Goal: Find specific page/section: Find specific page/section

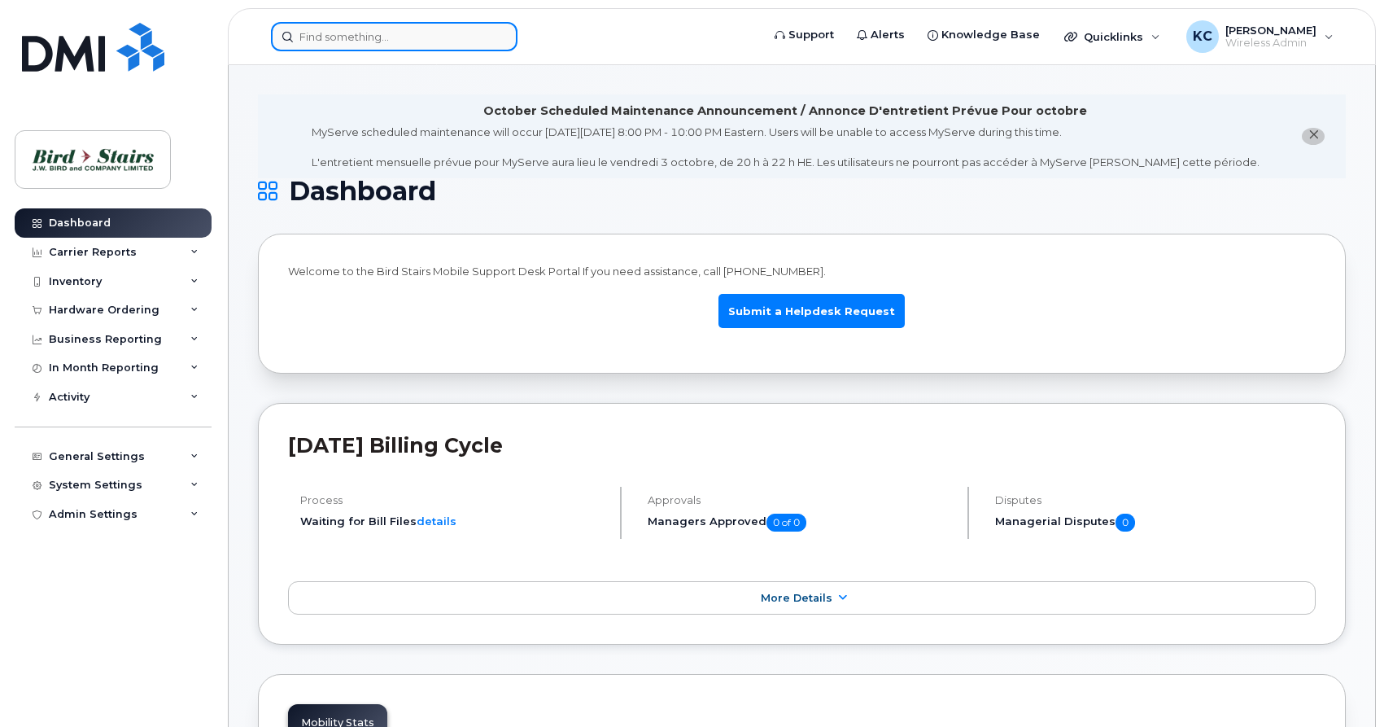
click at [339, 38] on input at bounding box center [394, 36] width 247 height 29
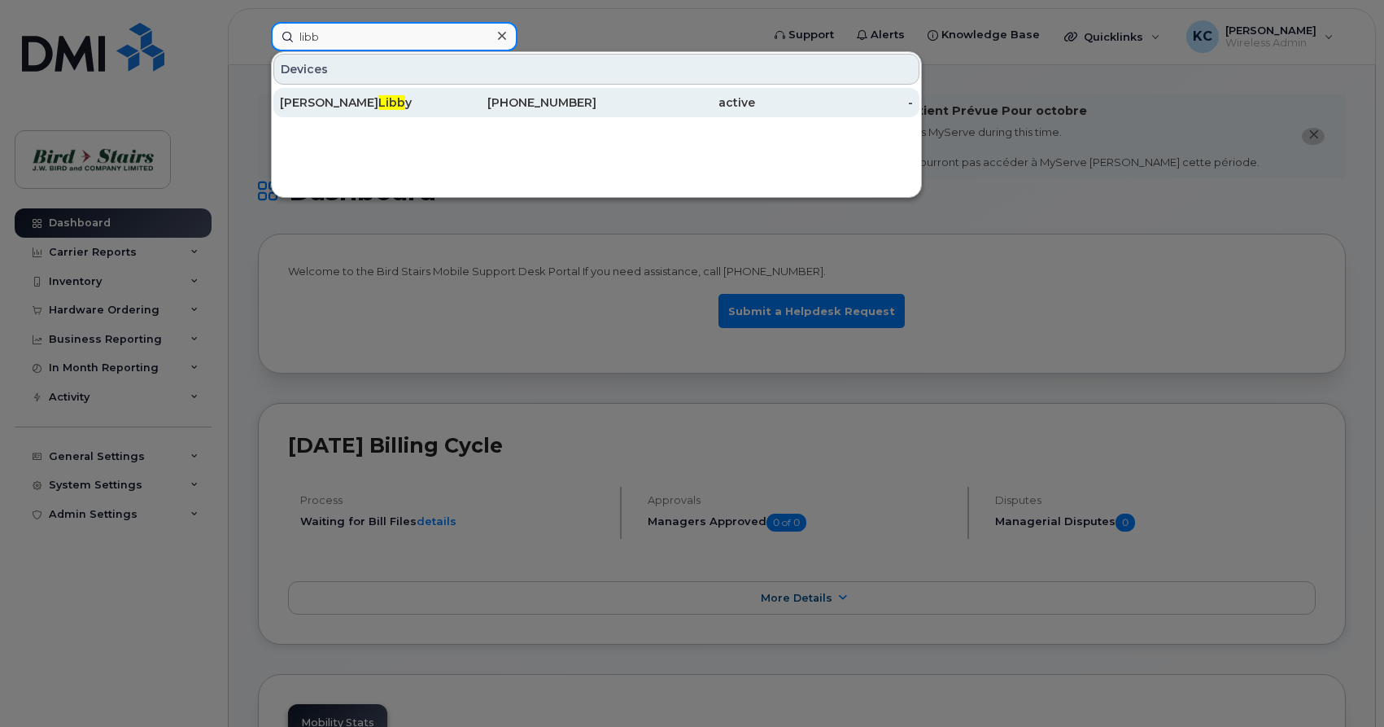
type input "libb"
click at [378, 102] on span "Libb" at bounding box center [391, 102] width 27 height 15
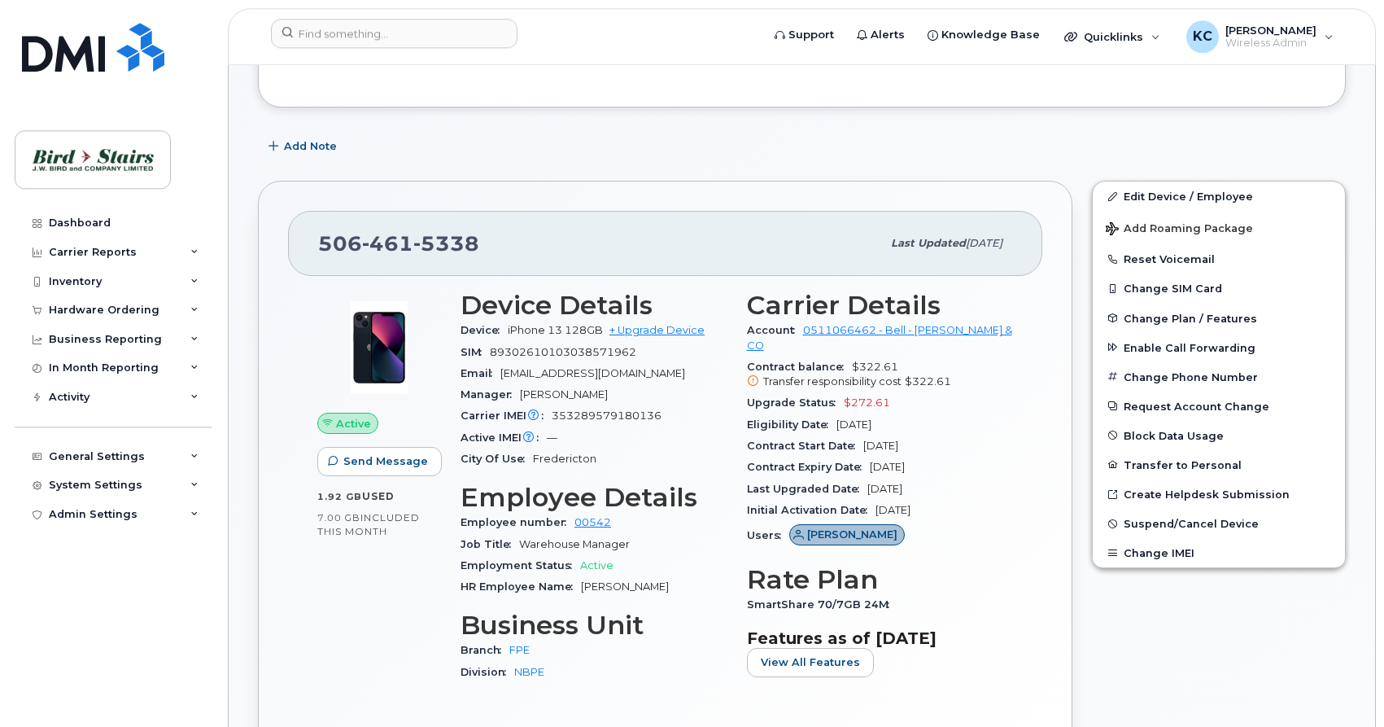
scroll to position [332, 0]
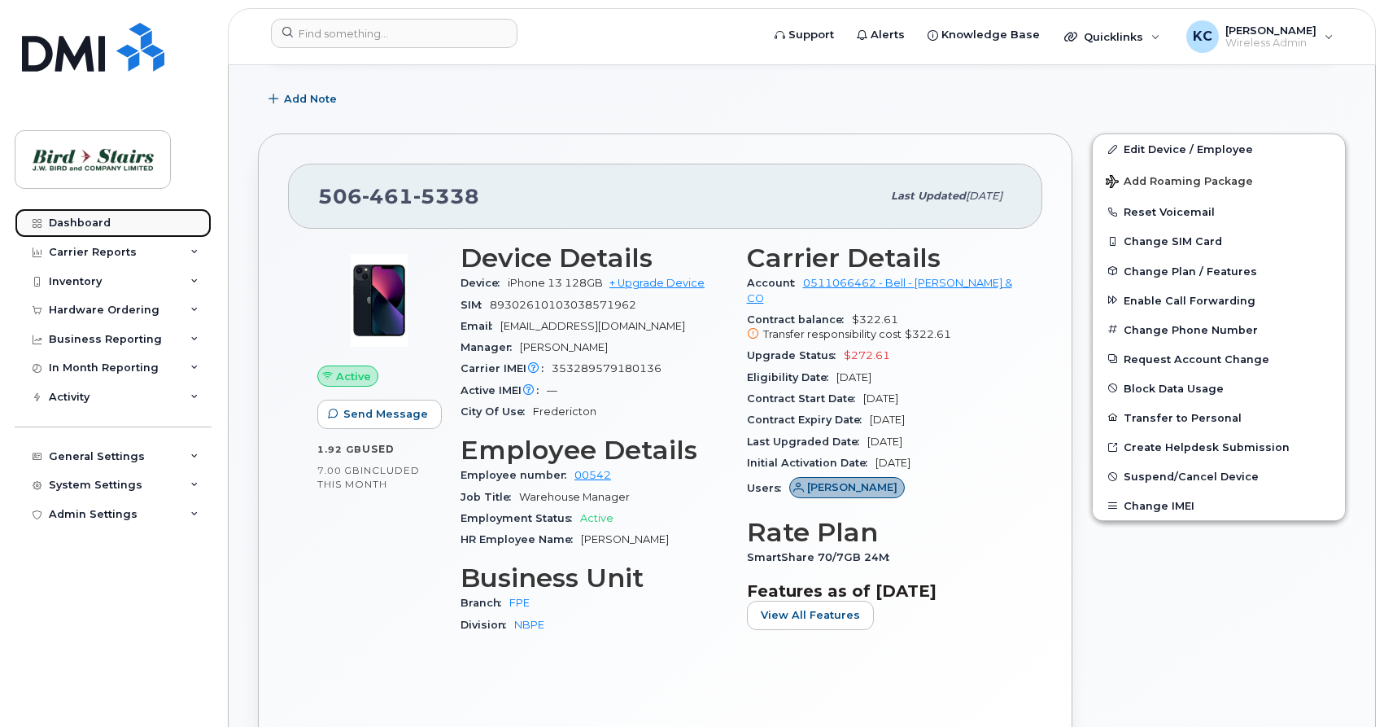
click at [92, 221] on div "Dashboard" at bounding box center [80, 222] width 62 height 13
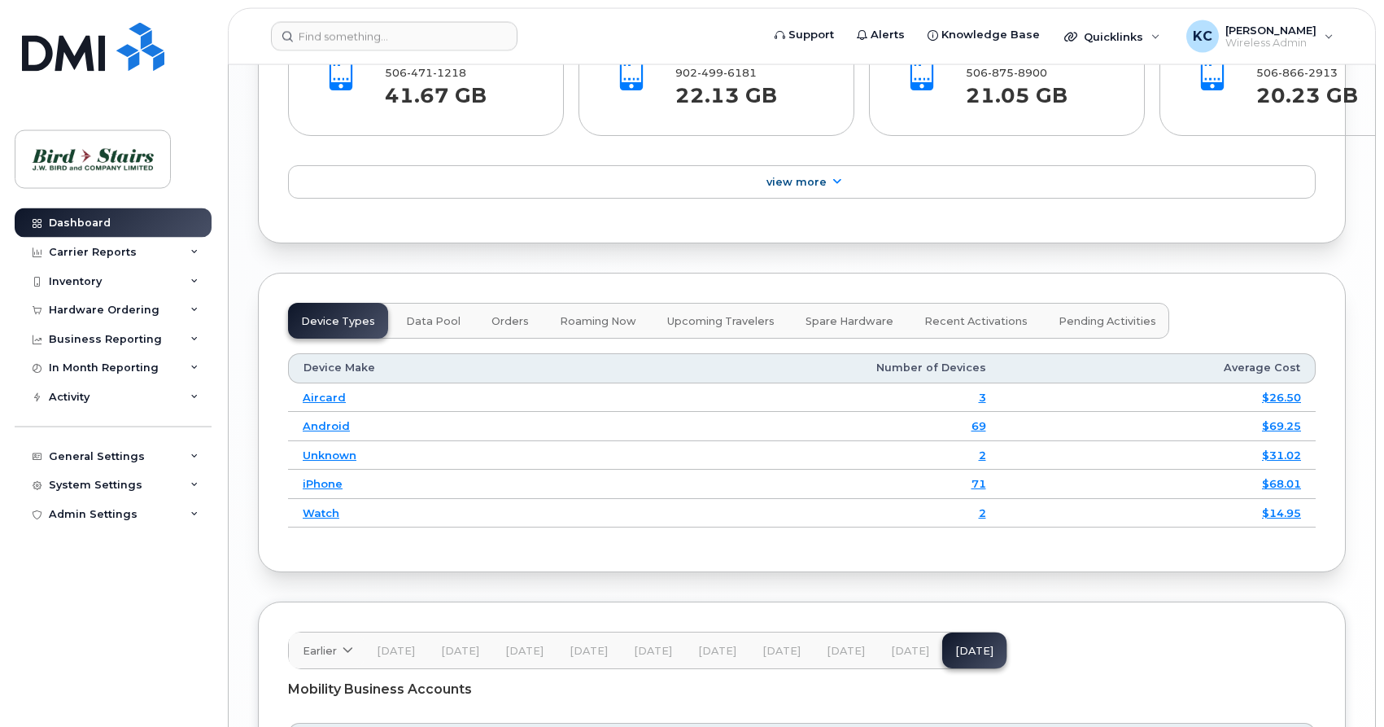
scroll to position [1970, 0]
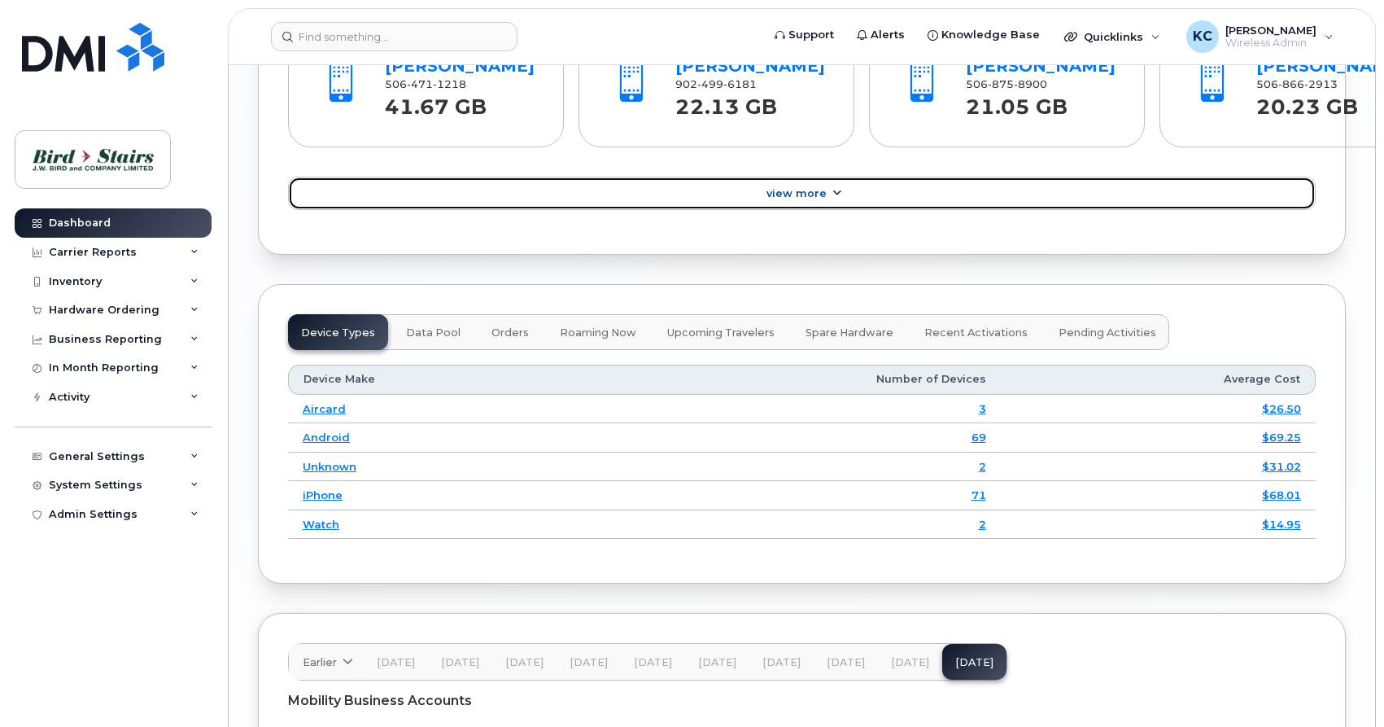
click at [757, 199] on link "View More" at bounding box center [802, 194] width 1028 height 34
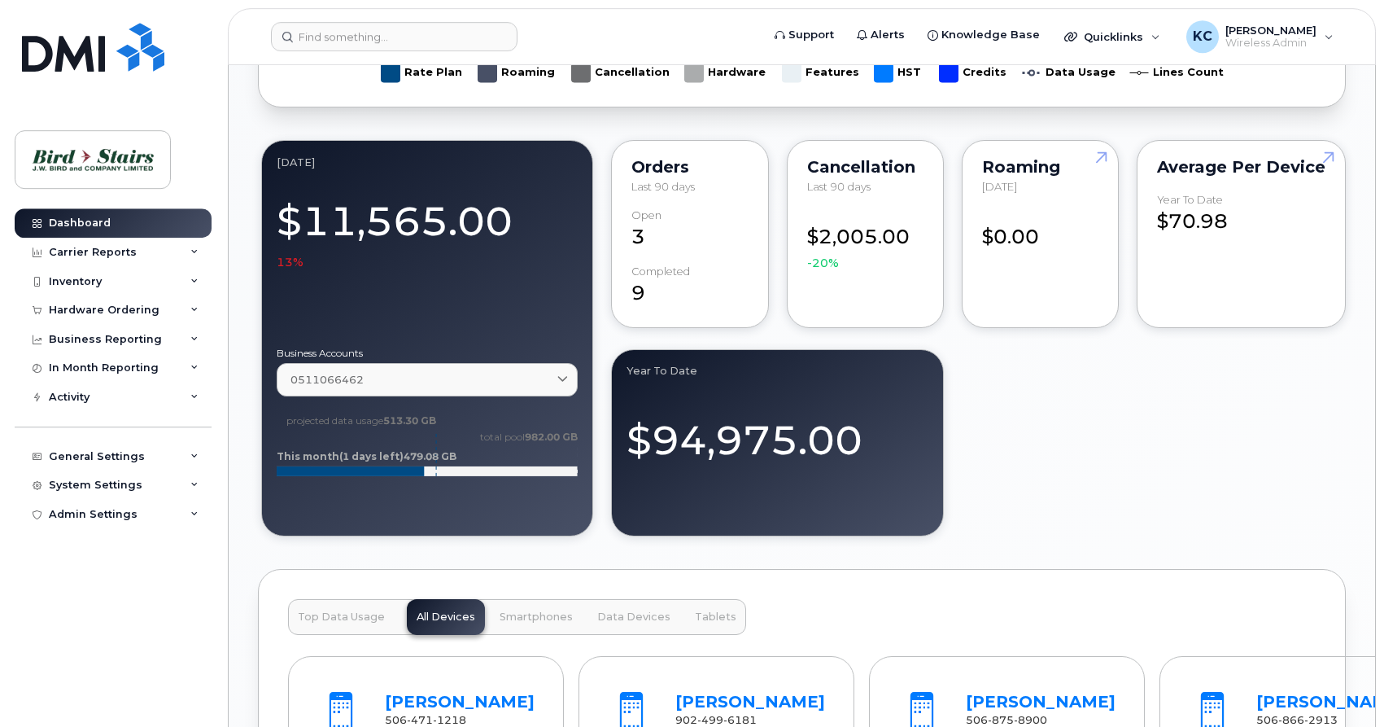
scroll to position [1196, 0]
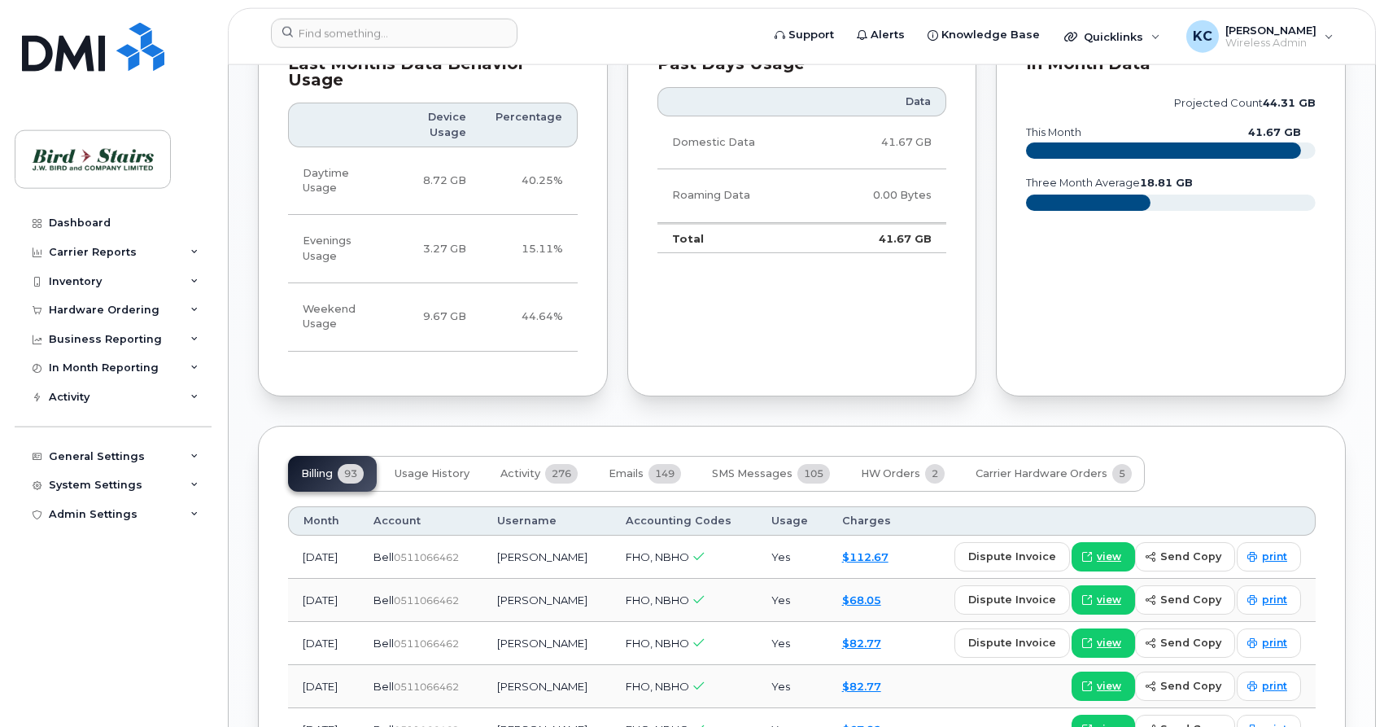
scroll to position [1162, 0]
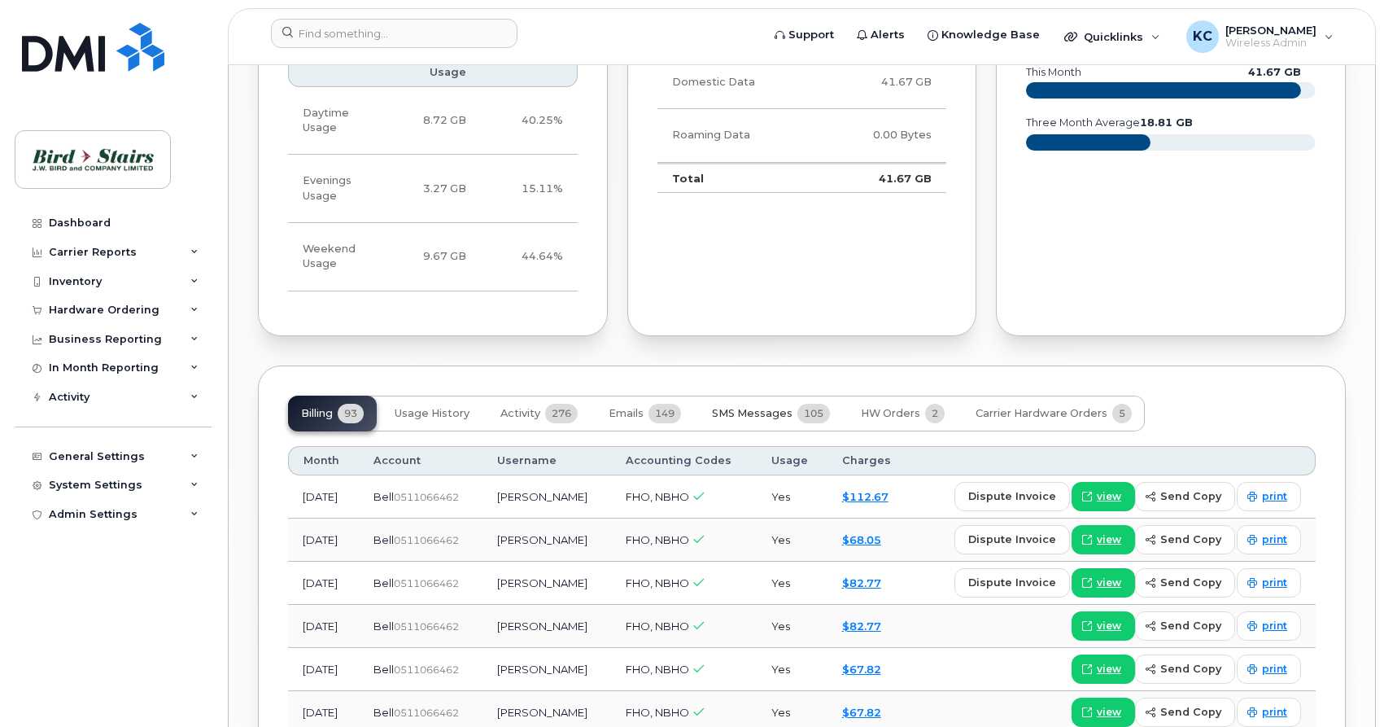
click at [750, 407] on span "SMS Messages" at bounding box center [752, 413] width 81 height 13
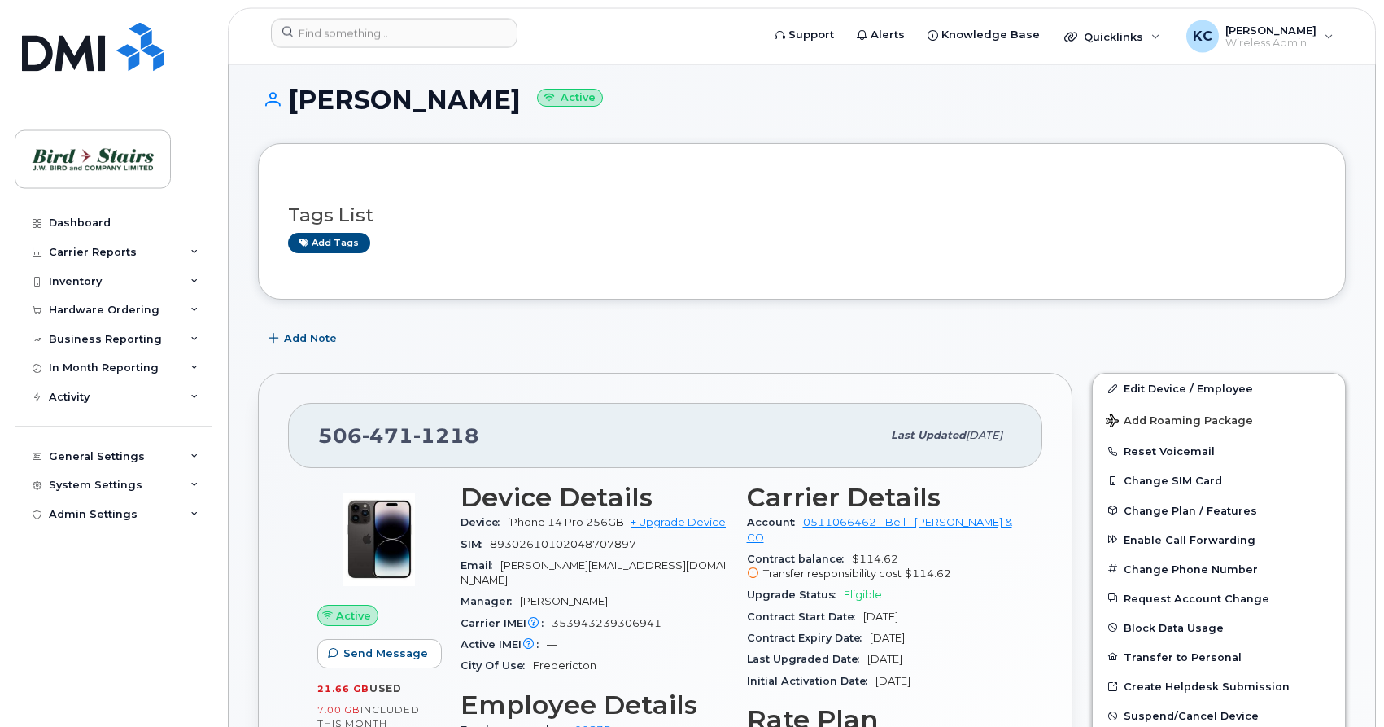
scroll to position [0, 0]
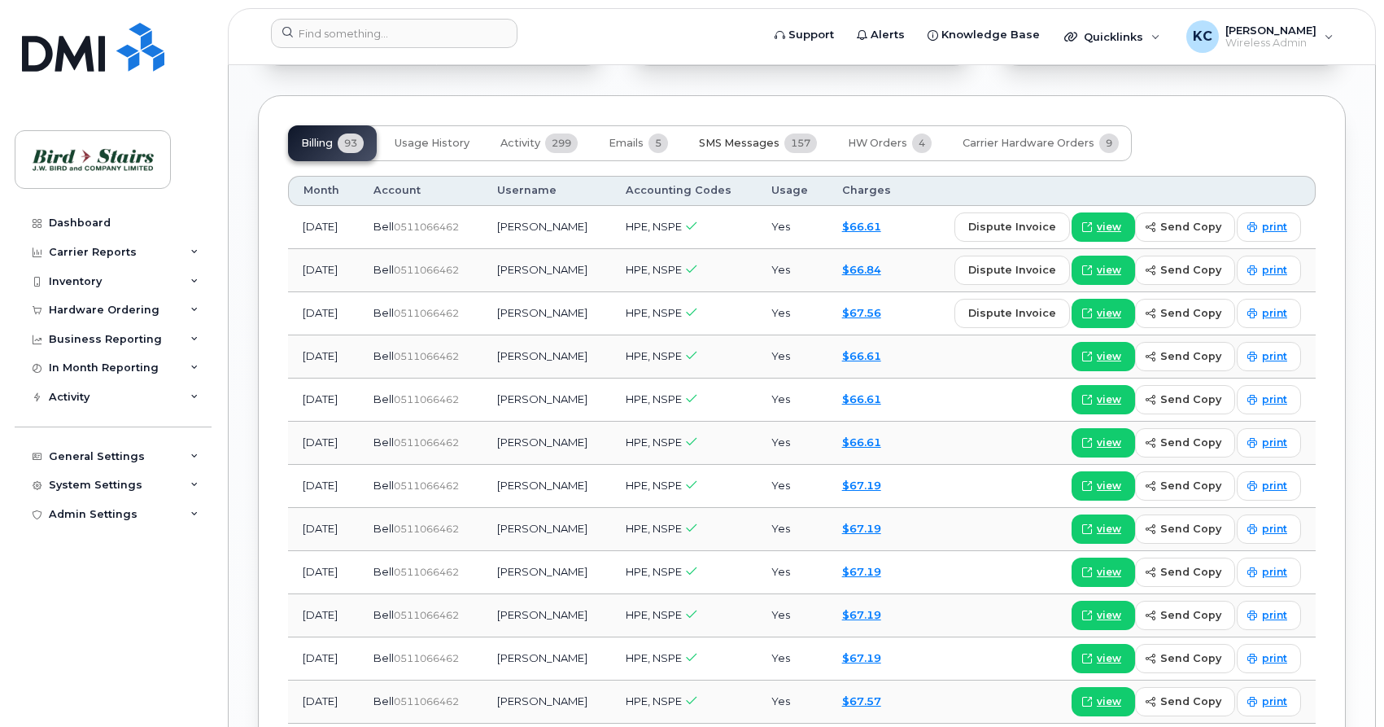
click at [753, 137] on span "SMS Messages" at bounding box center [739, 143] width 81 height 13
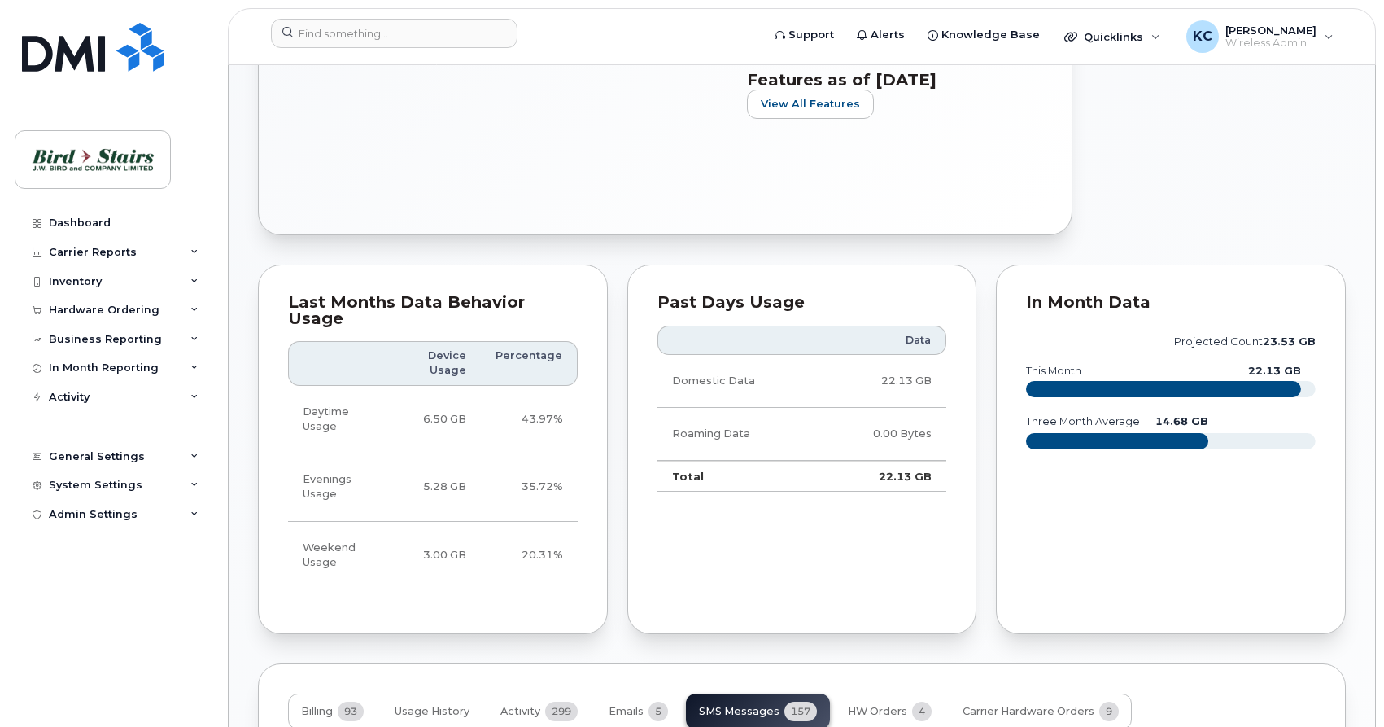
scroll to position [345, 0]
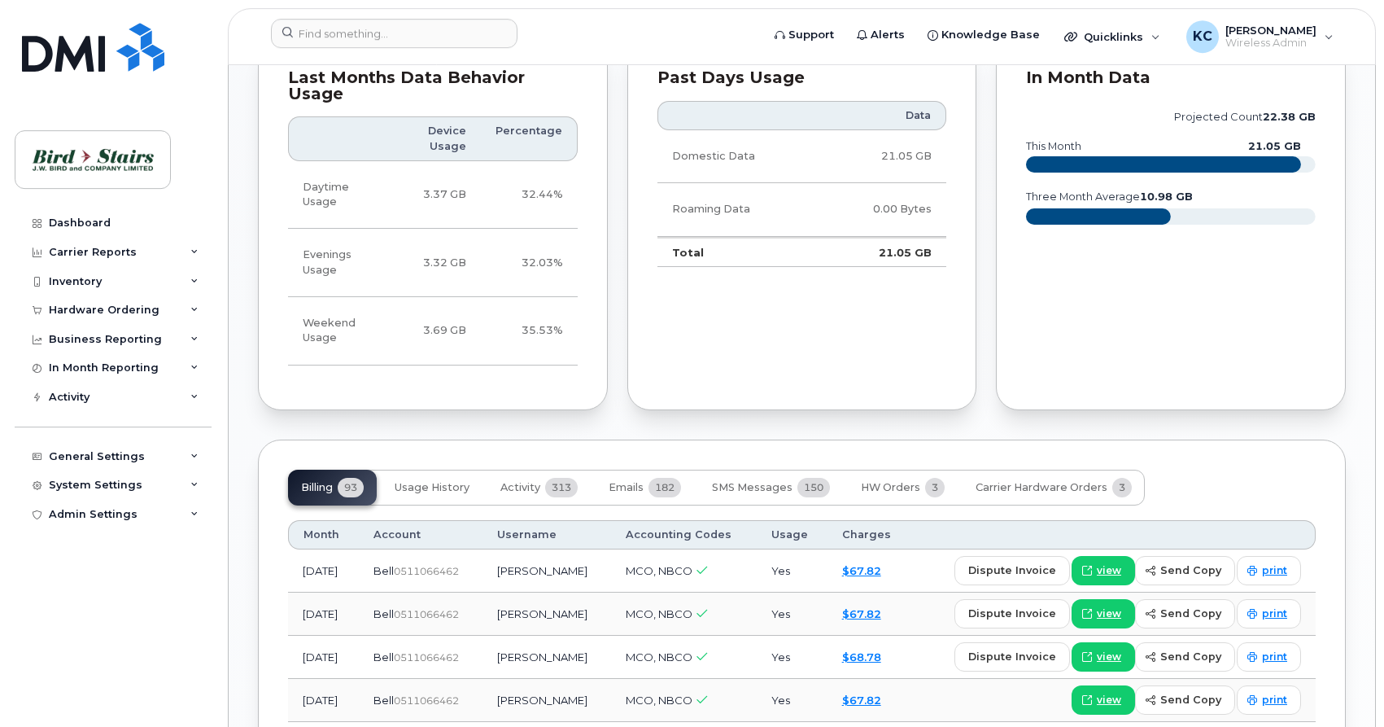
scroll to position [1162, 0]
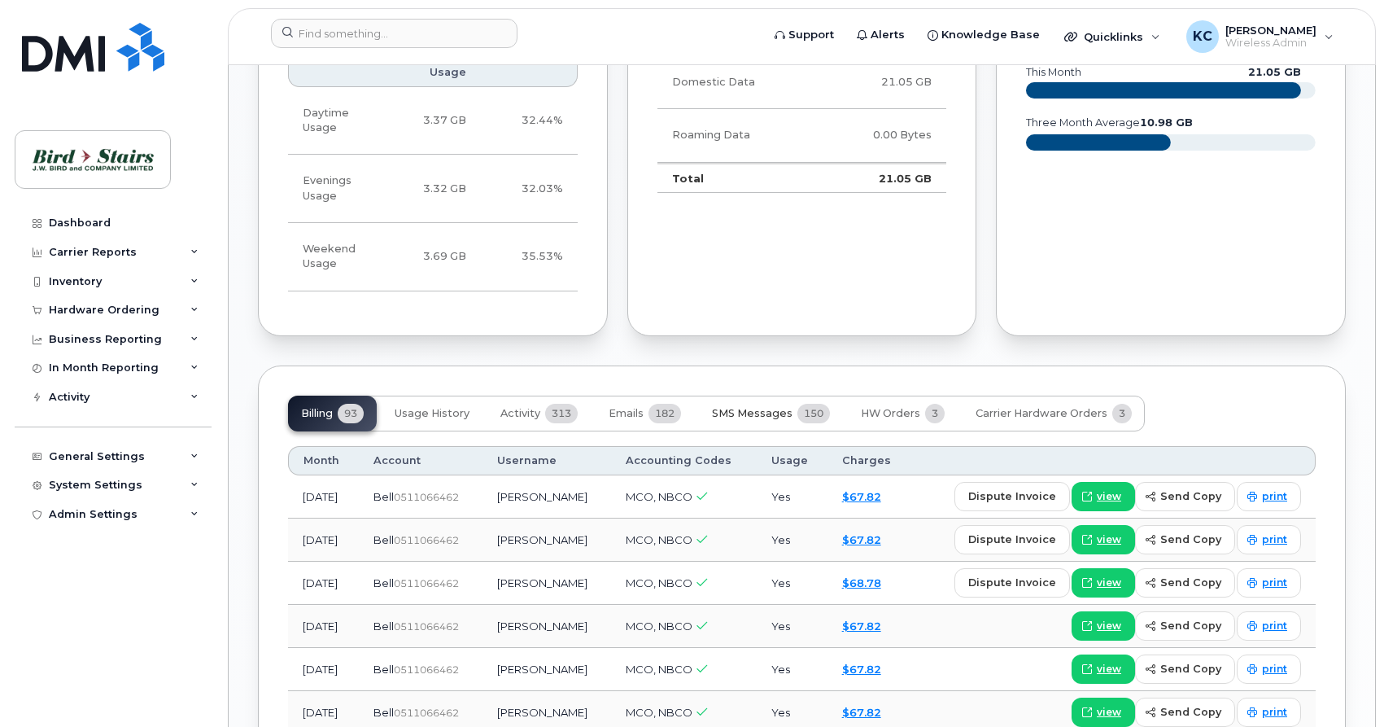
click at [758, 407] on span "SMS Messages" at bounding box center [752, 413] width 81 height 13
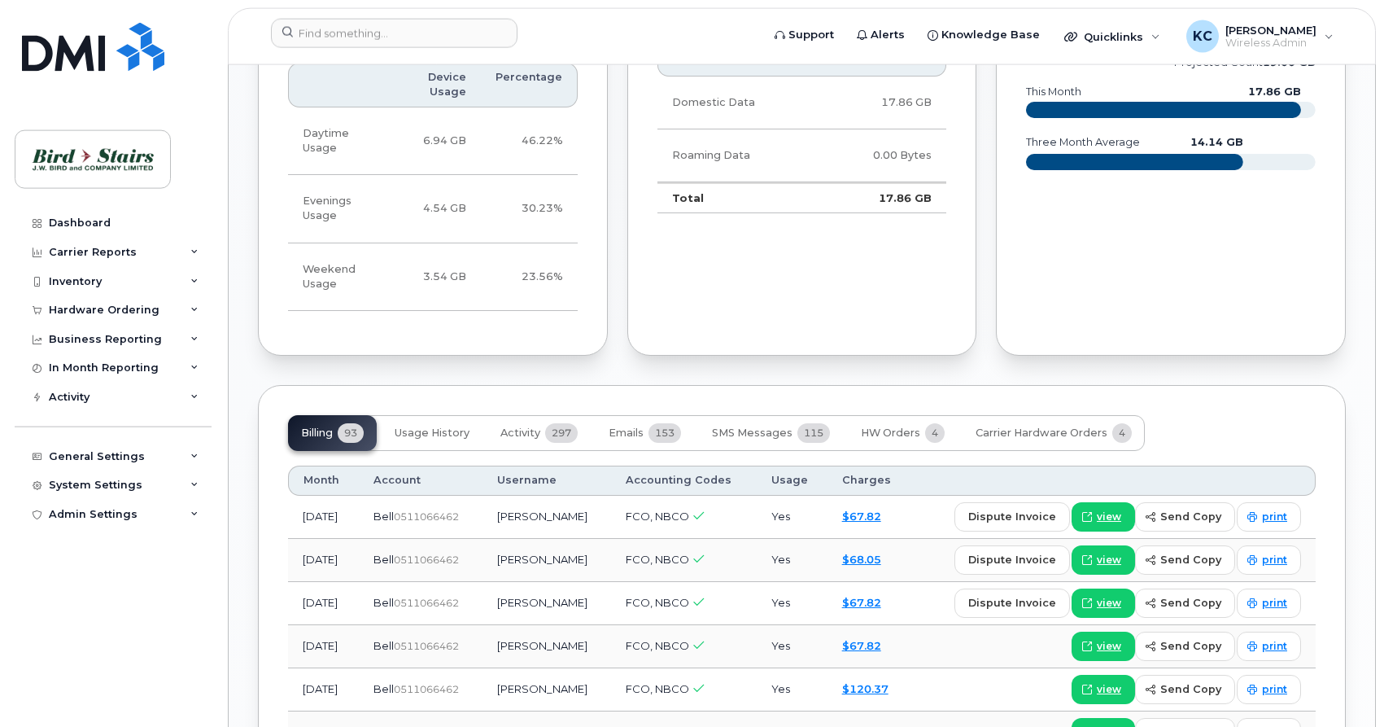
scroll to position [1328, 0]
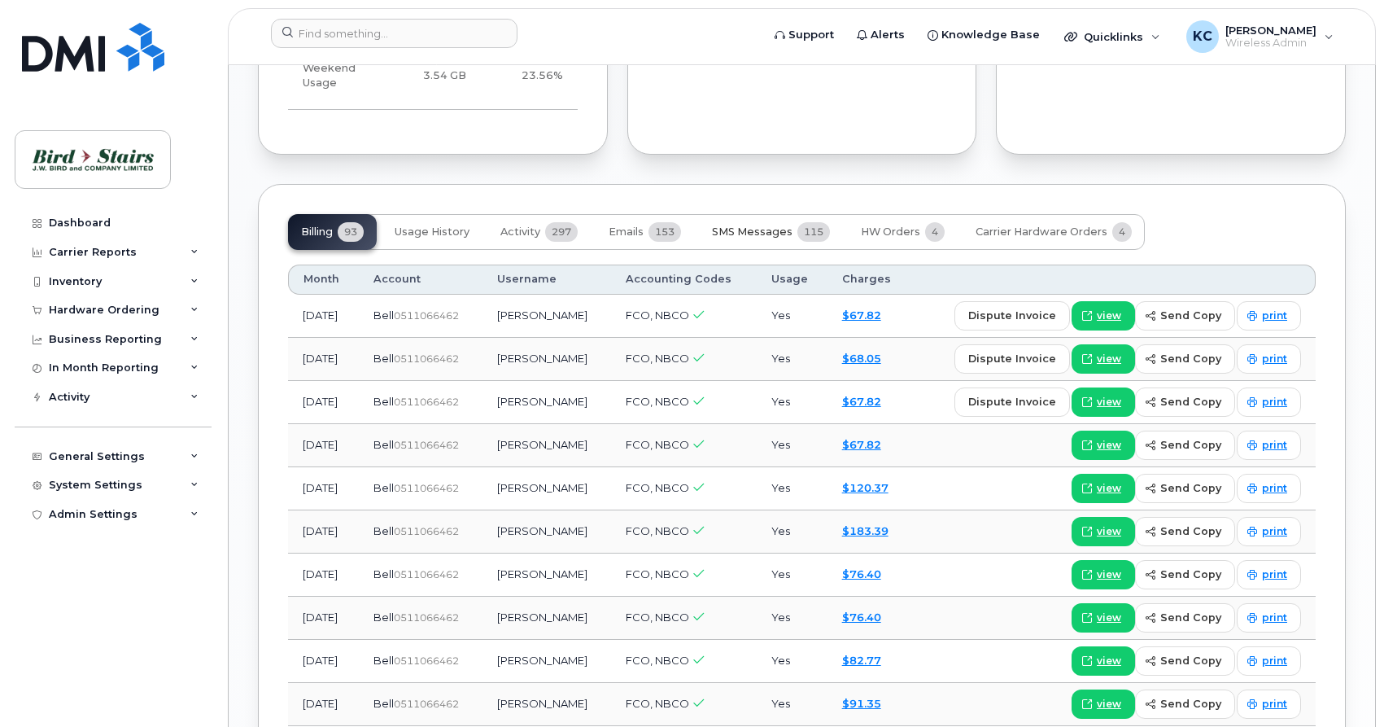
click at [755, 225] on span "SMS Messages" at bounding box center [752, 231] width 81 height 13
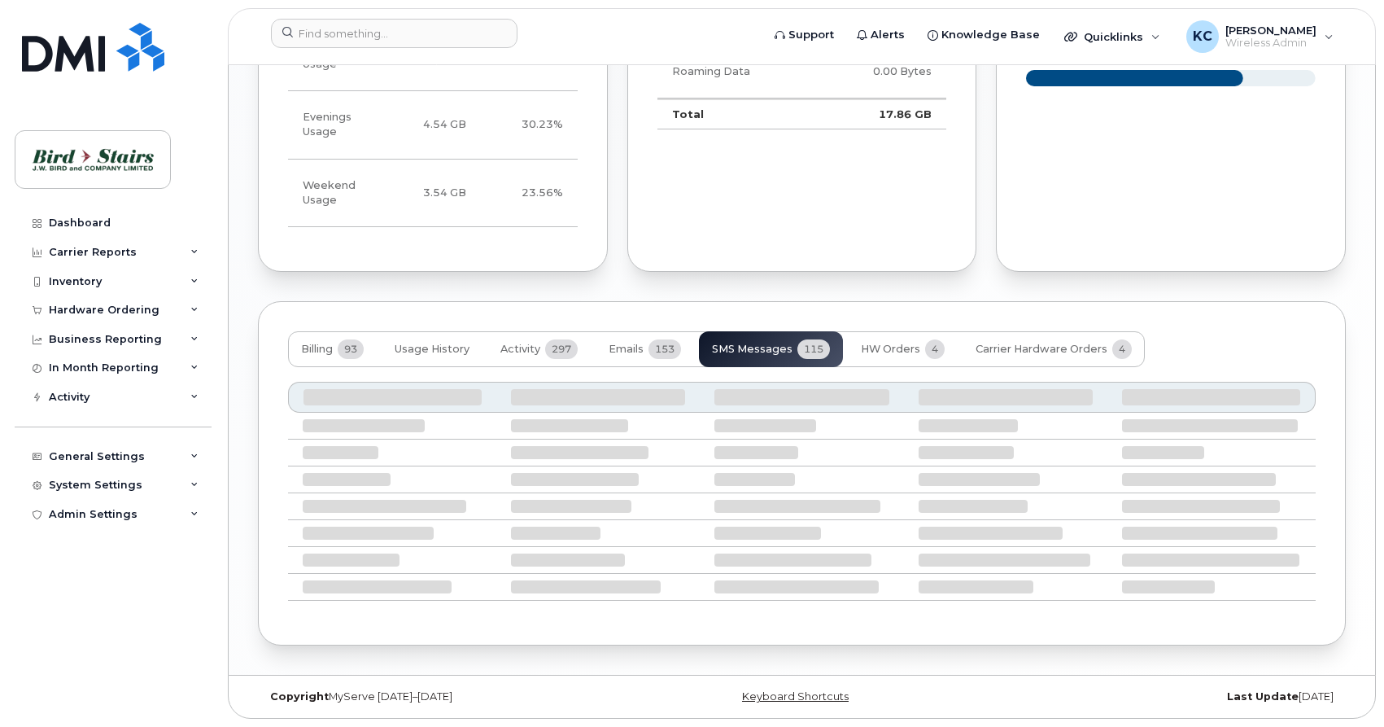
scroll to position [1196, 0]
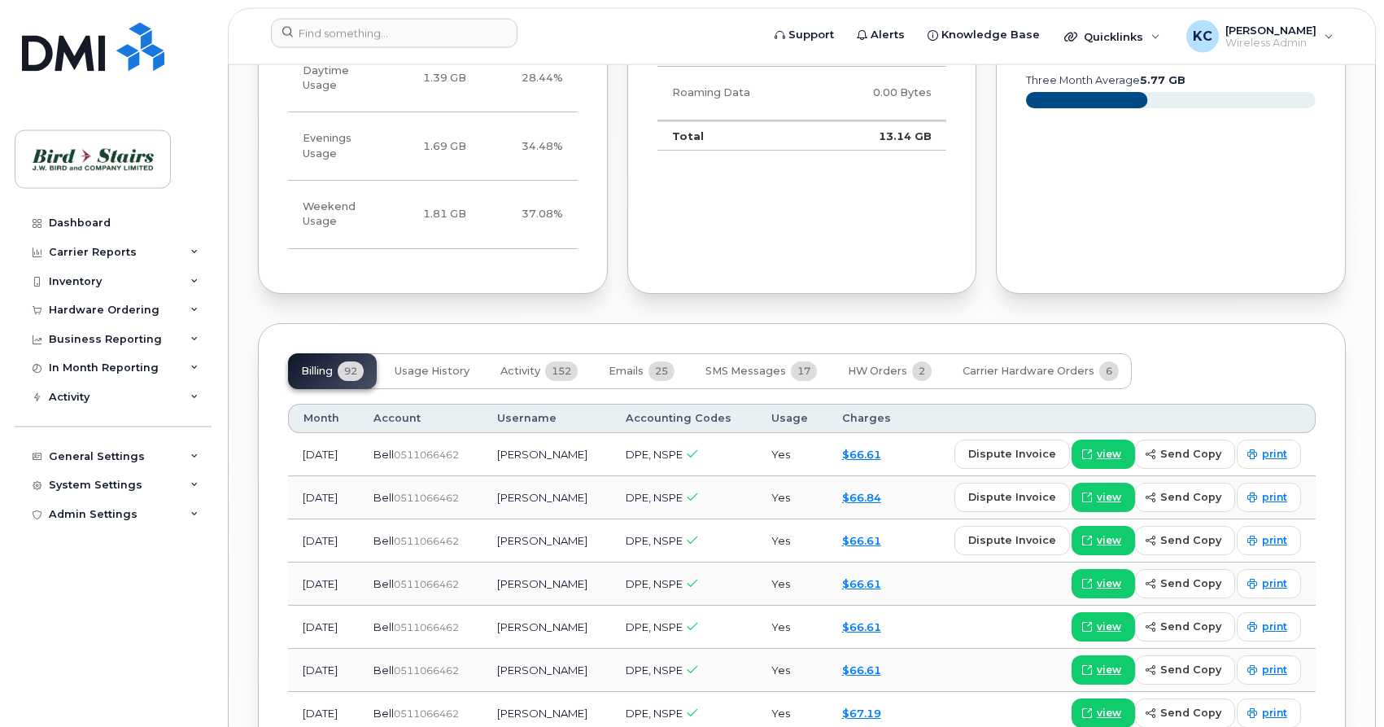
scroll to position [1245, 0]
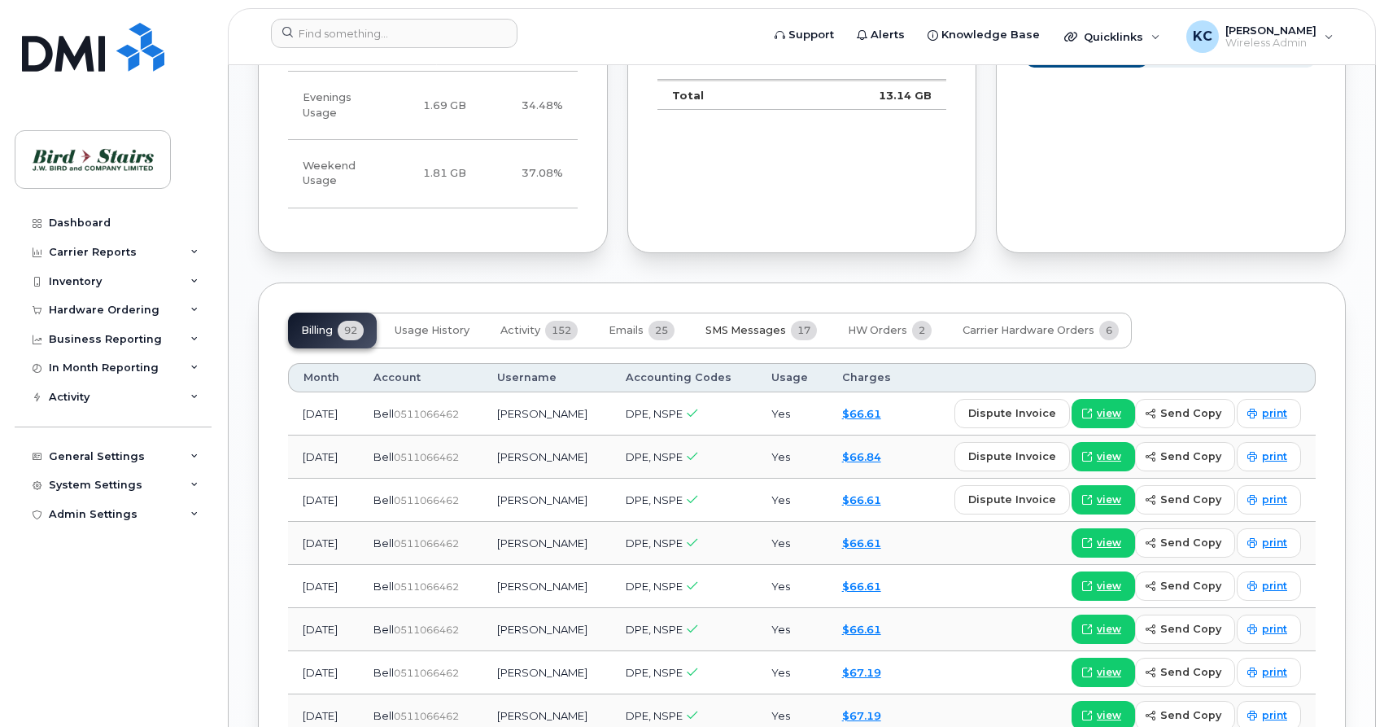
click at [742, 313] on button "SMS Messages 17" at bounding box center [762, 331] width 138 height 36
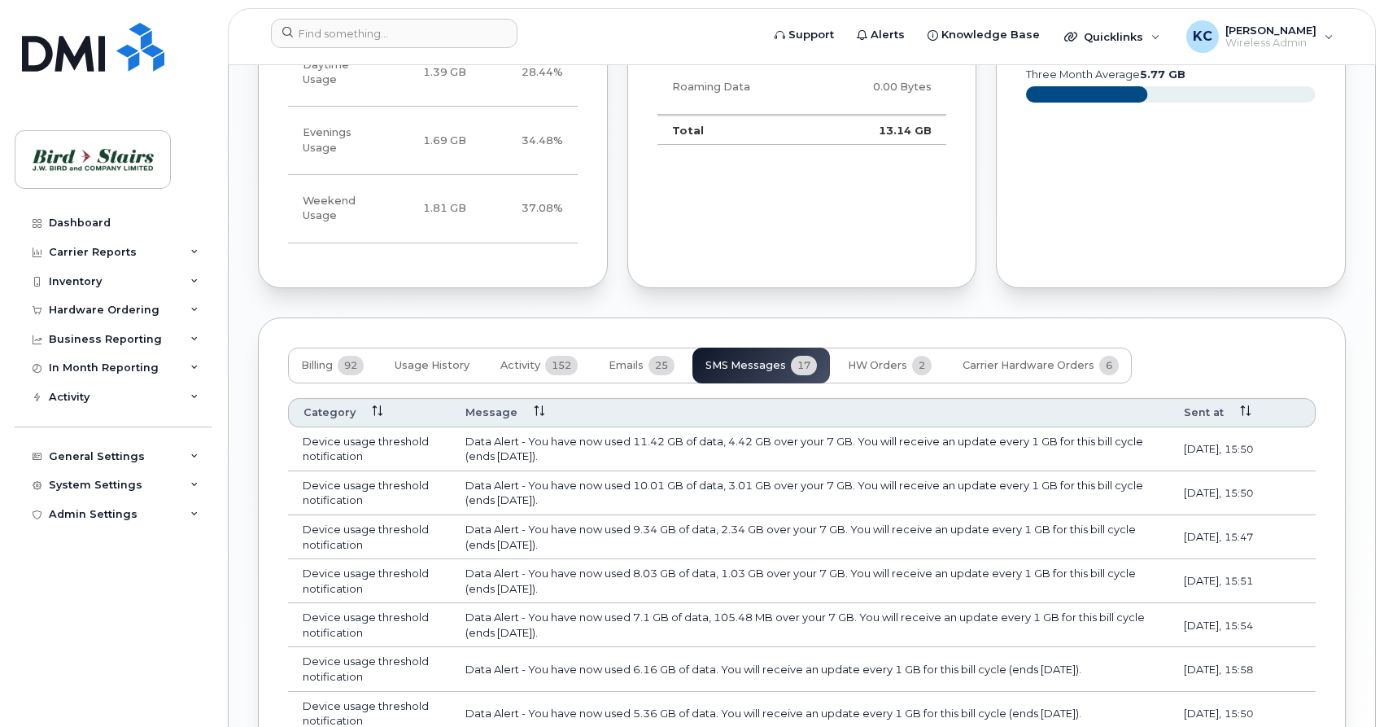
click at [693, 348] on button "SMS Messages 17" at bounding box center [762, 366] width 138 height 36
